Goal: Task Accomplishment & Management: Complete application form

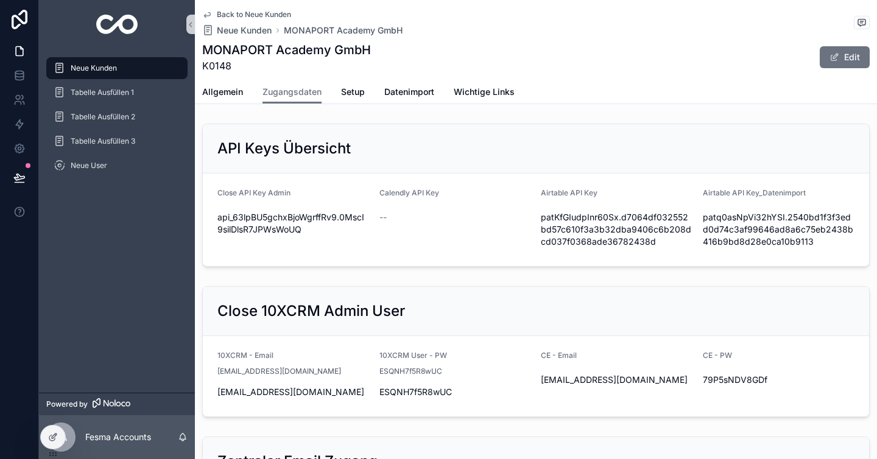
scroll to position [587, 0]
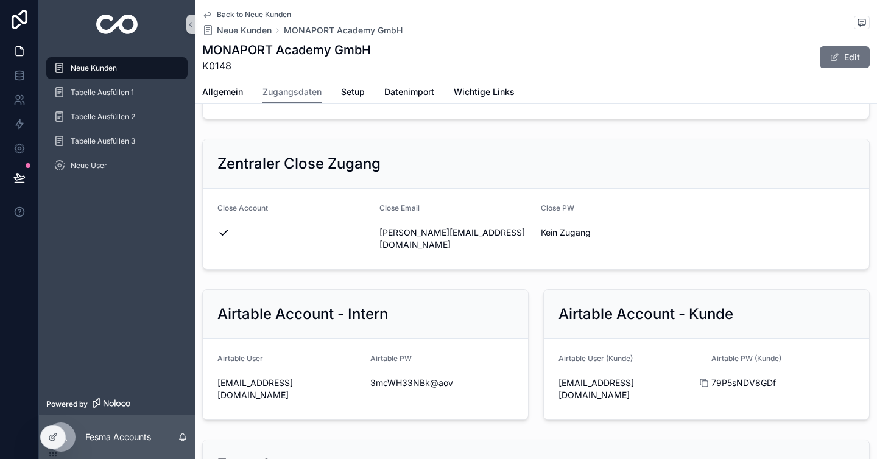
click at [712, 378] on div "scrollable content" at bounding box center [708, 383] width 19 height 10
click at [706, 378] on icon "scrollable content" at bounding box center [704, 383] width 10 height 10
click at [212, 19] on link "Back to Neue Kunden" at bounding box center [246, 15] width 89 height 10
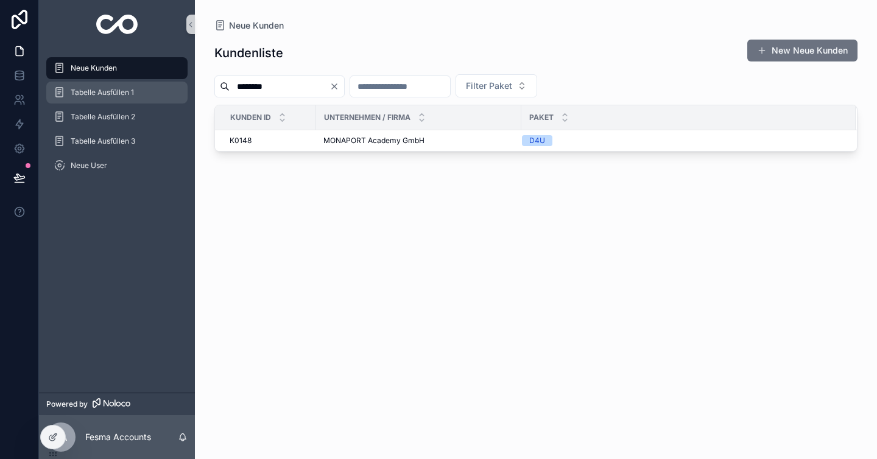
drag, startPoint x: 330, startPoint y: 87, endPoint x: 134, endPoint y: 87, distance: 195.6
click at [134, 87] on div "Neue Kunden Tabelle Ausfüllen 1 Tabelle Ausfüllen 2 Tabelle Ausfüllen 3 Neue Us…" at bounding box center [458, 229] width 838 height 459
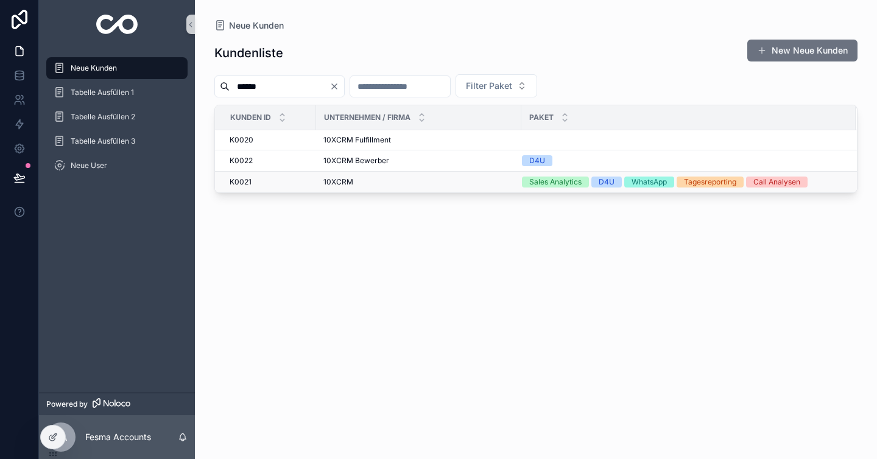
type input "******"
click at [350, 185] on span "10XCRM" at bounding box center [339, 182] width 30 height 10
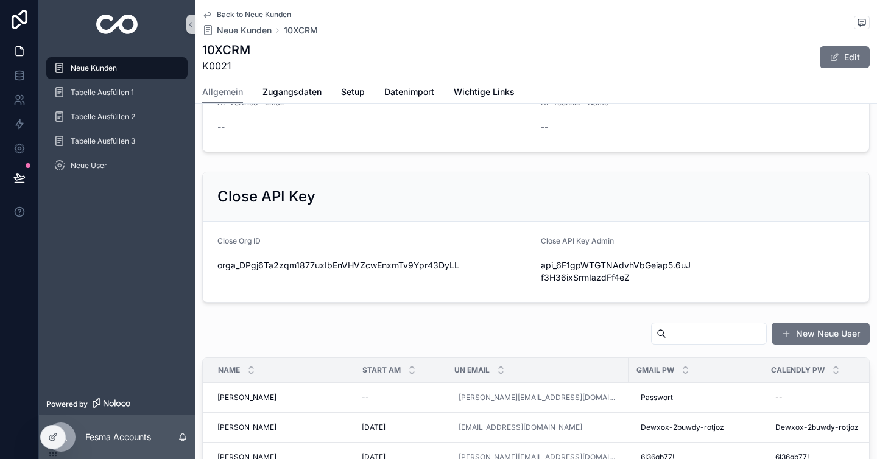
scroll to position [366, 0]
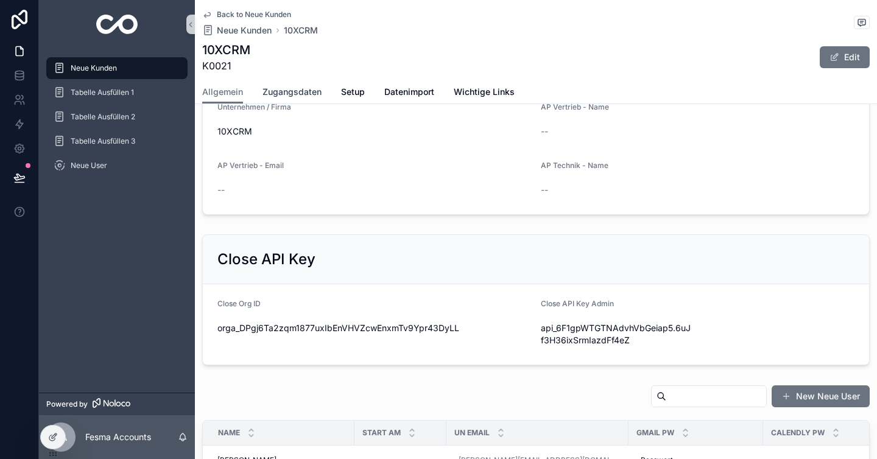
click at [299, 97] on span "Zugangsdaten" at bounding box center [292, 92] width 59 height 12
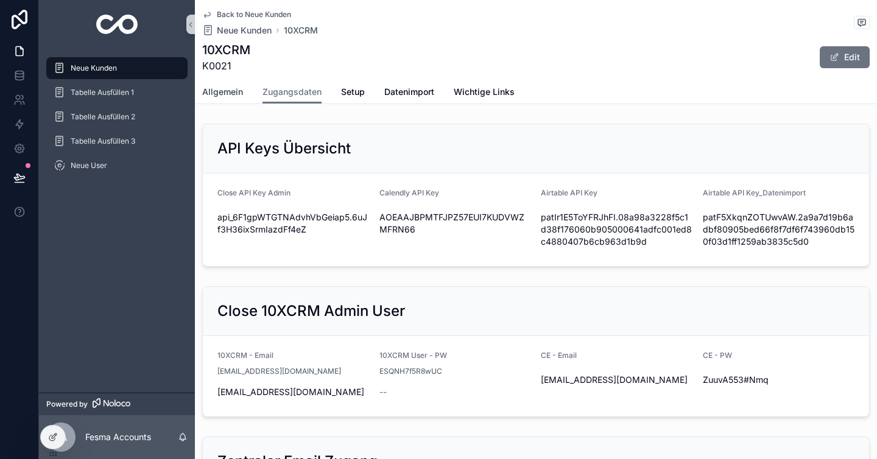
click at [227, 88] on span "Allgemein" at bounding box center [222, 92] width 41 height 12
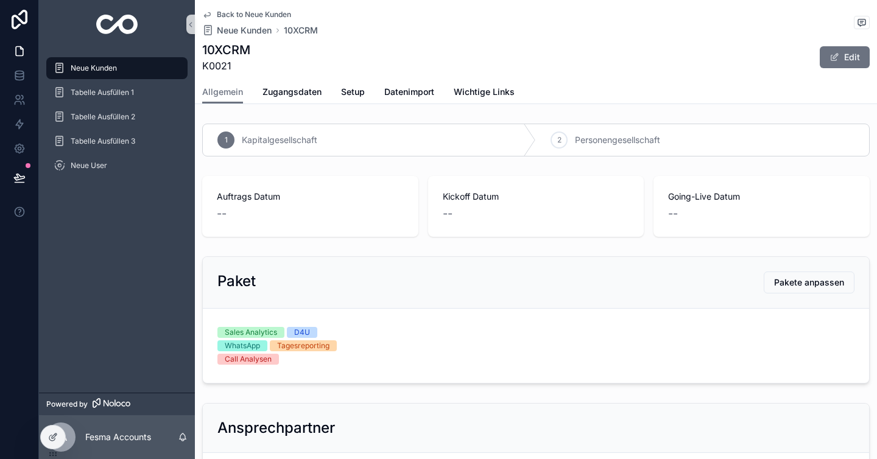
click at [213, 11] on link "Back to Neue Kunden" at bounding box center [246, 15] width 89 height 10
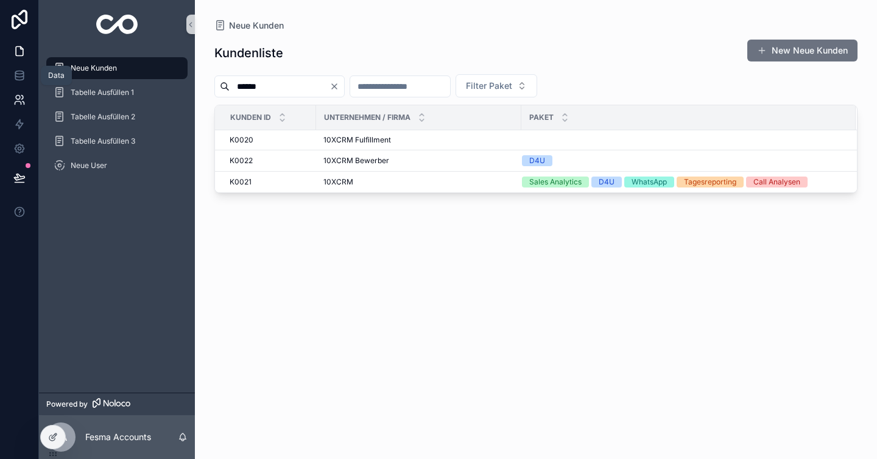
drag, startPoint x: 314, startPoint y: 80, endPoint x: 1, endPoint y: 88, distance: 313.3
click at [0, 88] on div "Data Neue Kunden Tabelle Ausfüllen 1 Tabelle Ausfüllen 2 Tabelle Ausfüllen 3 Ne…" at bounding box center [438, 229] width 877 height 459
type input "*****"
